Goal: Information Seeking & Learning: Learn about a topic

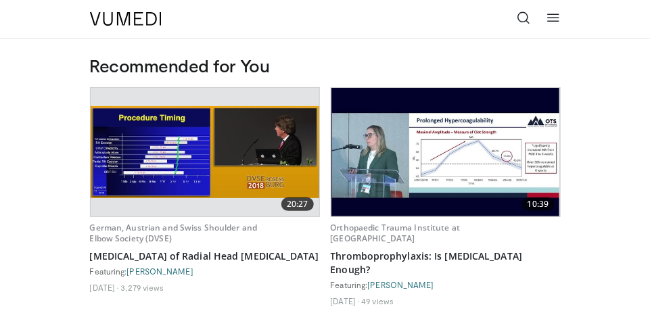
click at [560, 20] on icon at bounding box center [554, 18] width 14 height 14
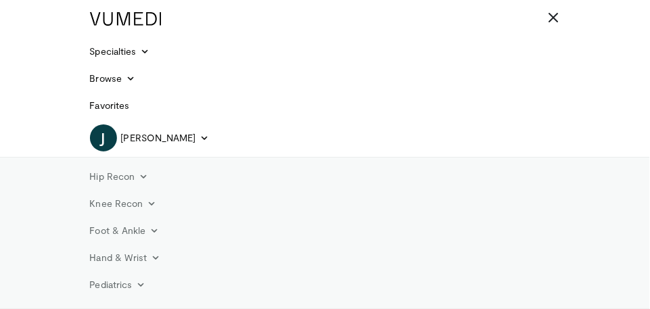
click at [137, 237] on link "Foot & Ankle" at bounding box center [125, 230] width 86 height 27
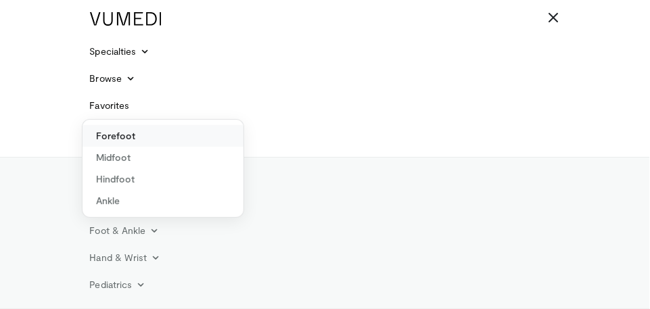
click at [130, 131] on link "Forefoot" at bounding box center [163, 136] width 161 height 22
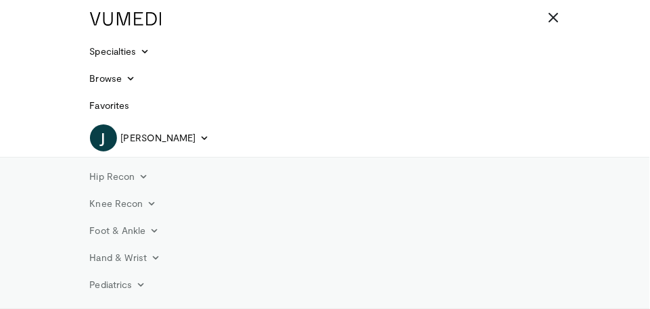
click at [138, 233] on link "Foot & Ankle" at bounding box center [125, 230] width 86 height 27
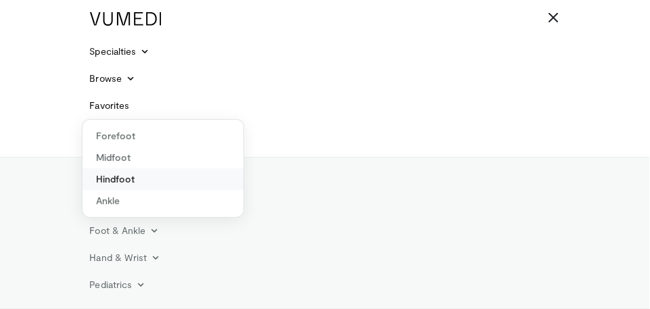
click at [125, 181] on link "Hindfoot" at bounding box center [163, 180] width 161 height 22
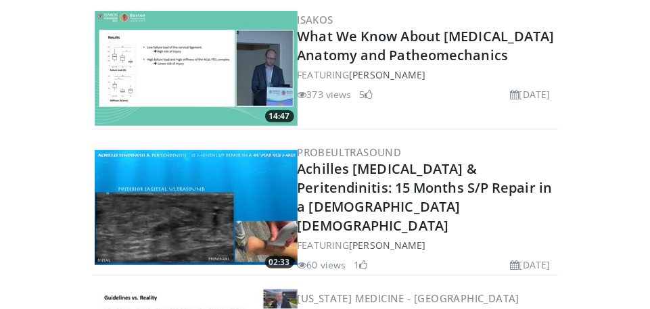
scroll to position [2673, 0]
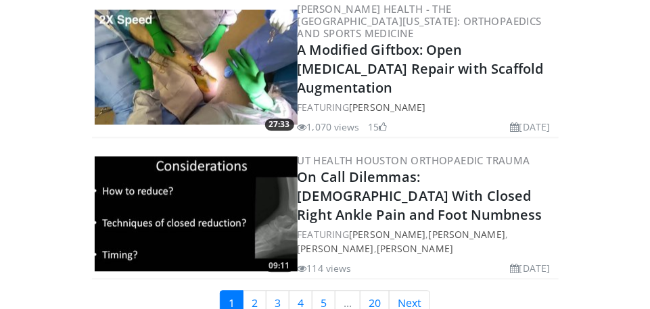
scroll to position [3232, 0]
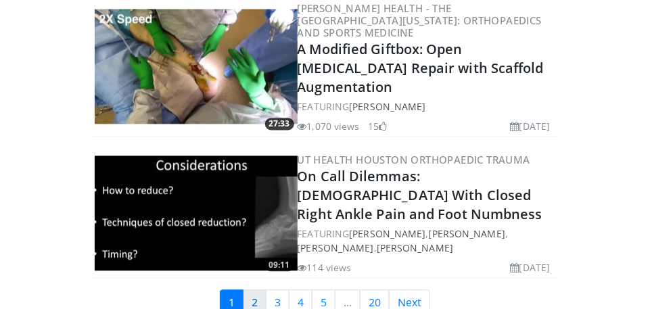
click at [260, 290] on link "2" at bounding box center [255, 303] width 24 height 26
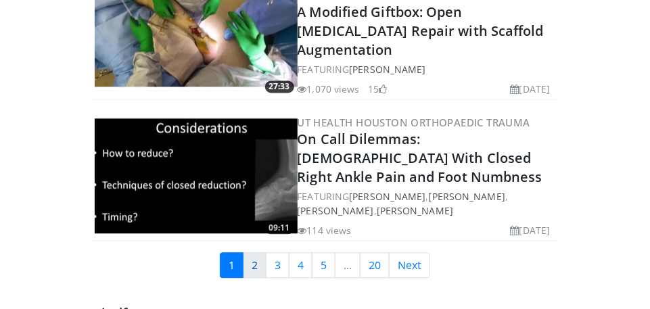
scroll to position [3297, 0]
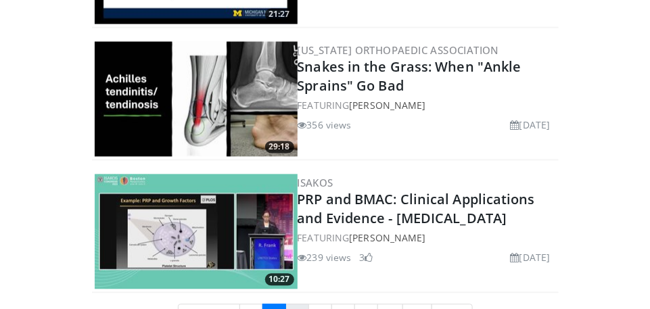
scroll to position [3261, 0]
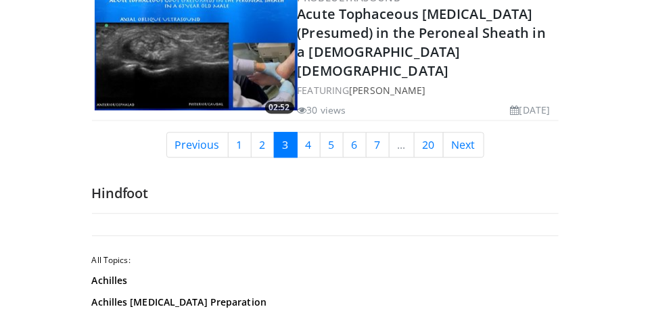
scroll to position [3440, 0]
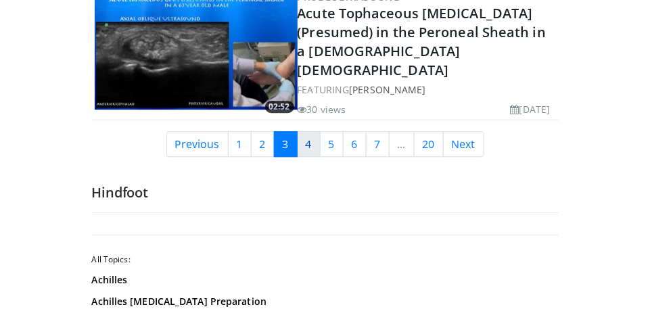
click at [310, 131] on link "4" at bounding box center [309, 144] width 24 height 26
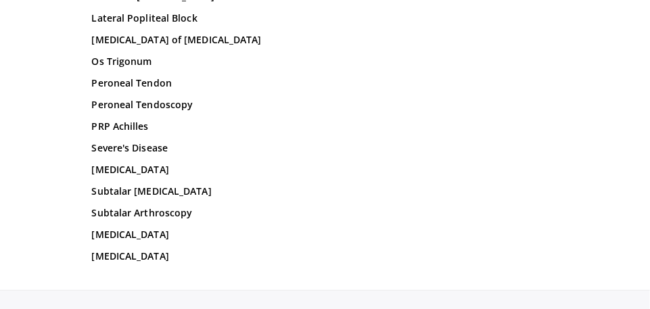
scroll to position [3910, 0]
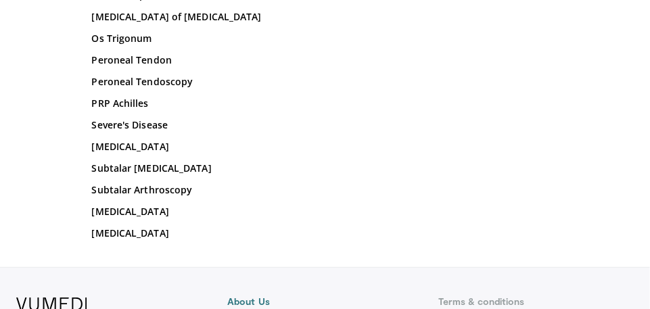
click at [162, 162] on link "Subtalar [MEDICAL_DATA]" at bounding box center [325, 169] width 467 height 14
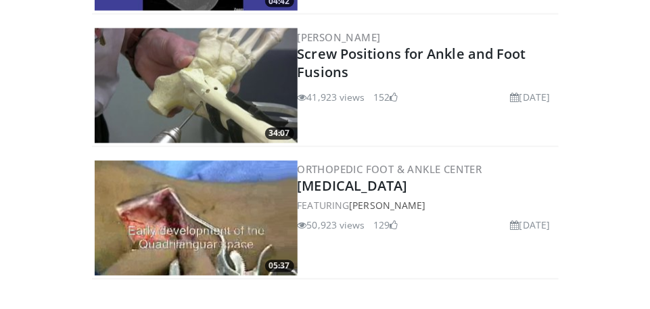
scroll to position [1885, 0]
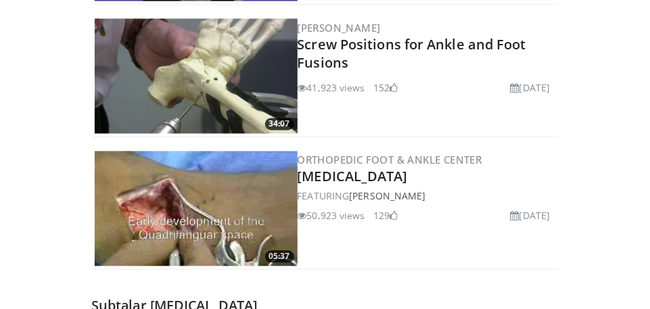
click at [284, 159] on img at bounding box center [196, 209] width 203 height 115
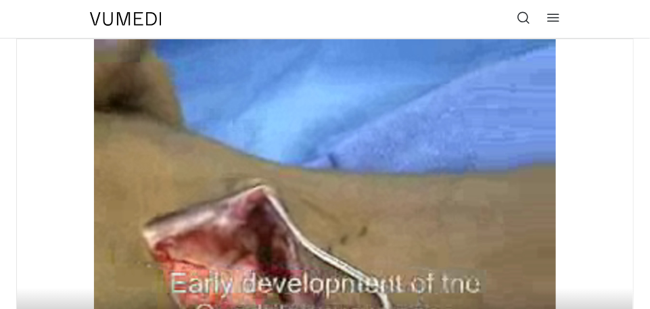
click at [370, 200] on div "Video Player" at bounding box center [325, 212] width 370 height 27
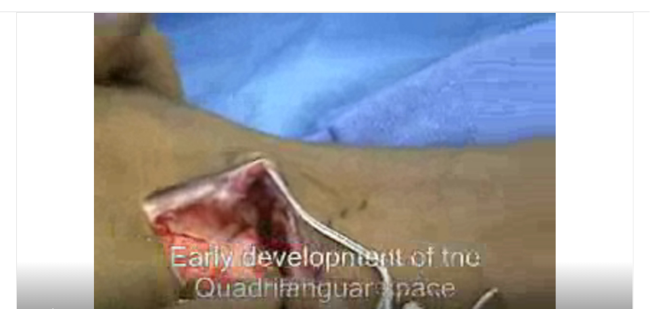
scroll to position [26, 0]
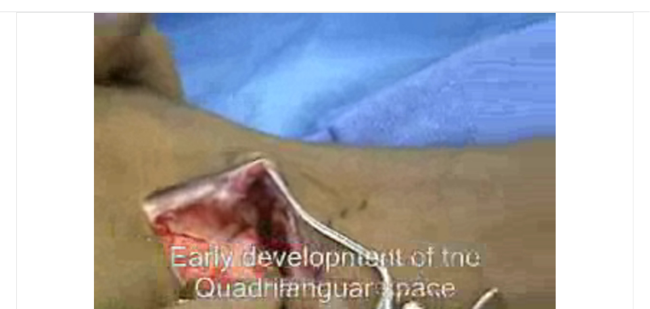
click at [376, 253] on div "10 seconds Tap to unmute" at bounding box center [325, 186] width 617 height 346
click at [40, 309] on div "10 seconds Tap to unmute" at bounding box center [325, 186] width 617 height 346
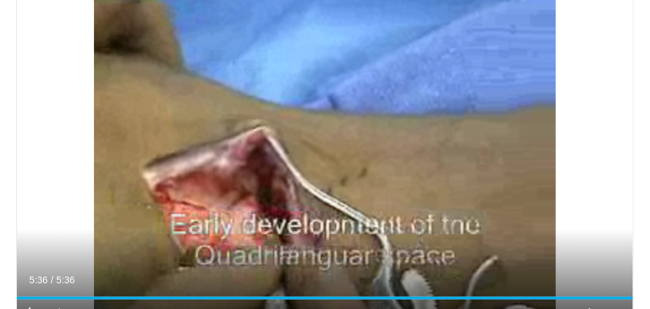
scroll to position [91, 0]
